Goal: Book appointment/travel/reservation

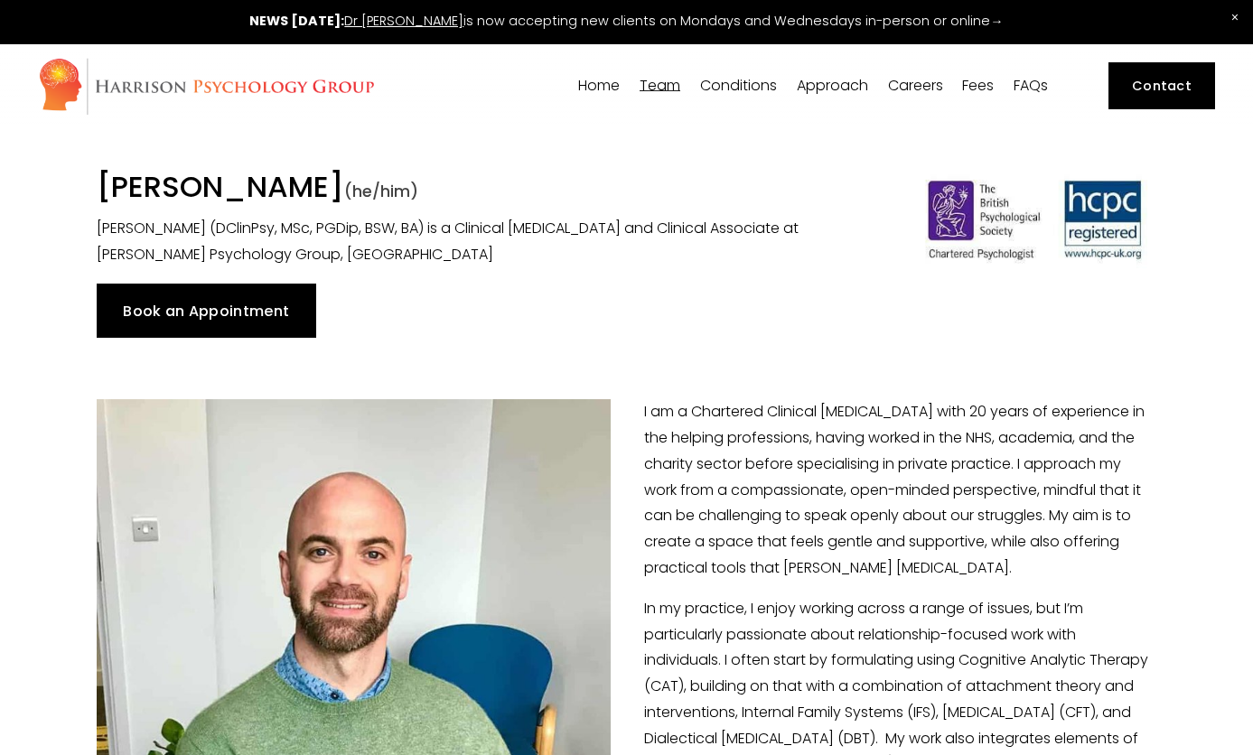
click at [384, 192] on span "(he/him)" at bounding box center [381, 192] width 74 height 22
click at [232, 322] on link "Book an Appointment" at bounding box center [207, 311] width 220 height 54
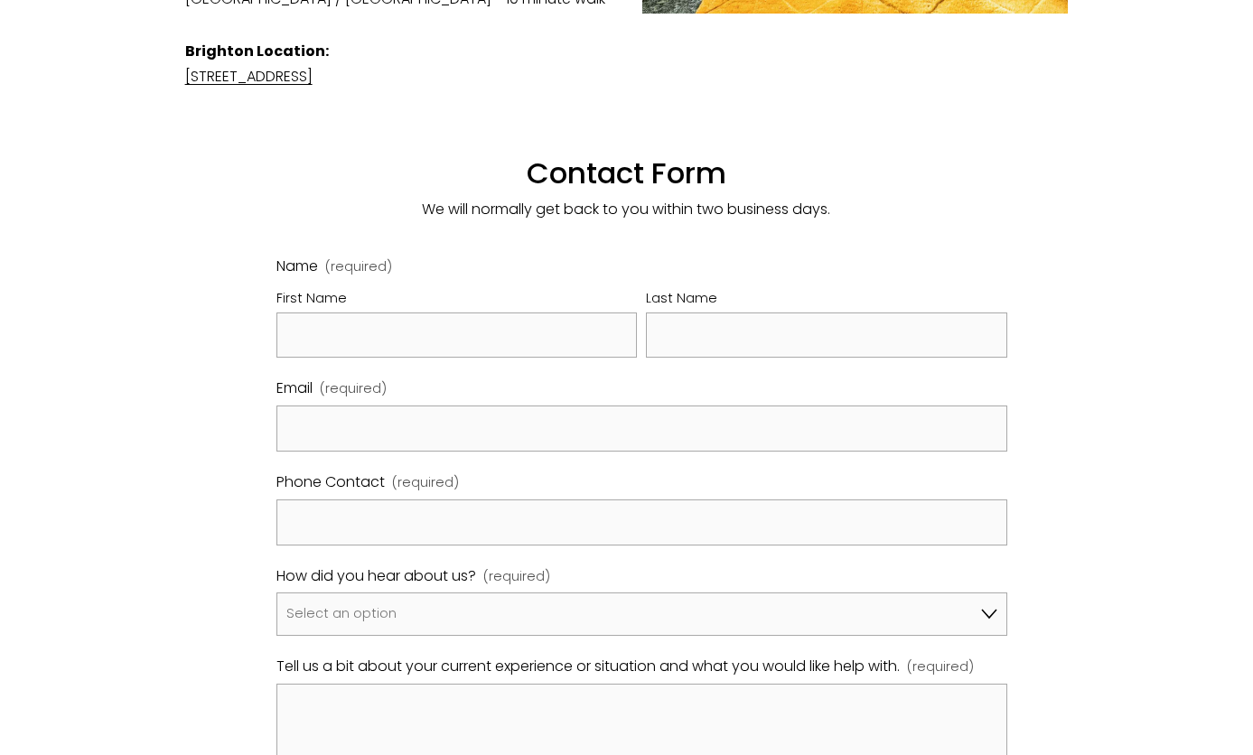
scroll to position [1102, 0]
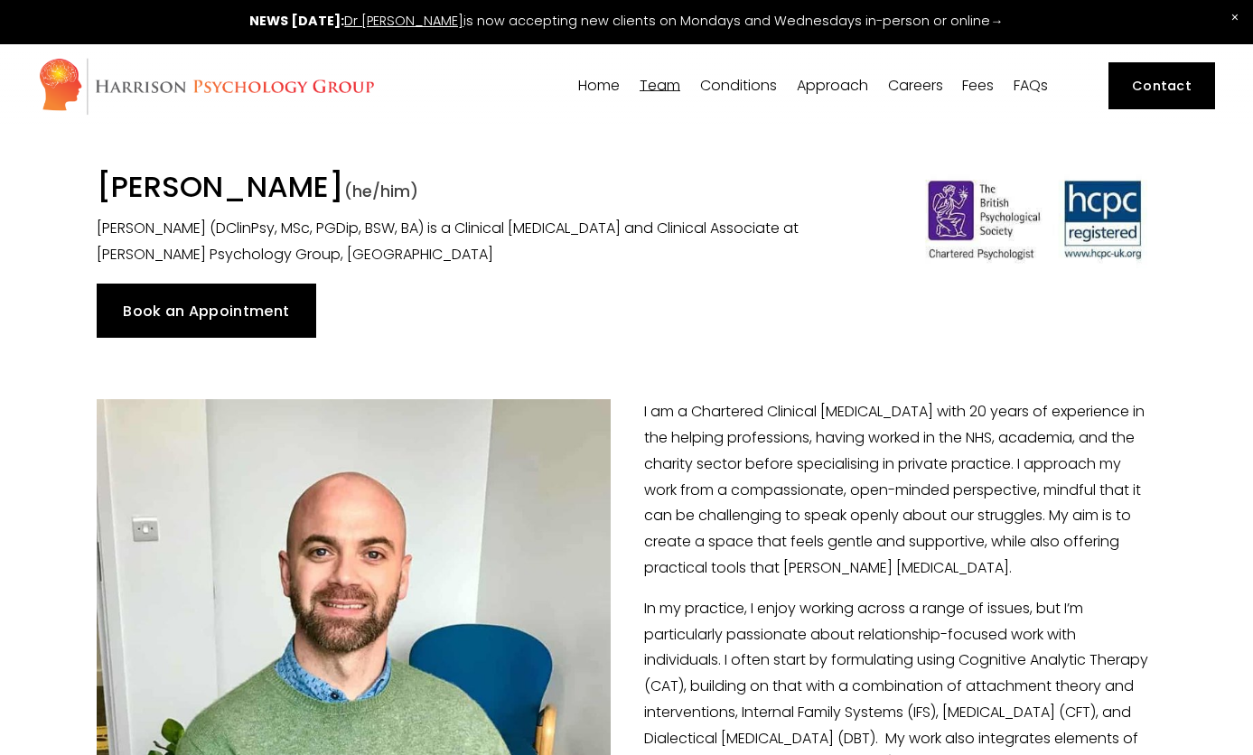
click at [325, 81] on img at bounding box center [206, 86] width 337 height 59
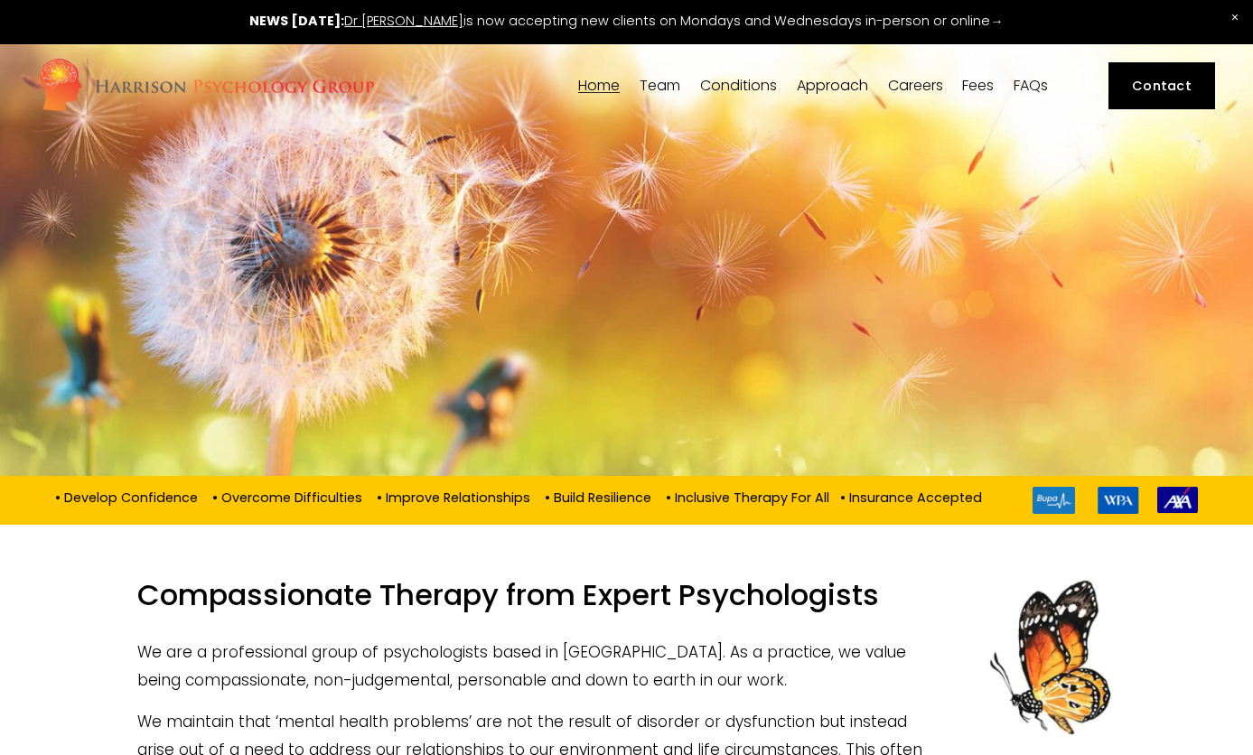
click at [978, 88] on link "Fees" at bounding box center [978, 85] width 32 height 17
